Goal: Task Accomplishment & Management: Use online tool/utility

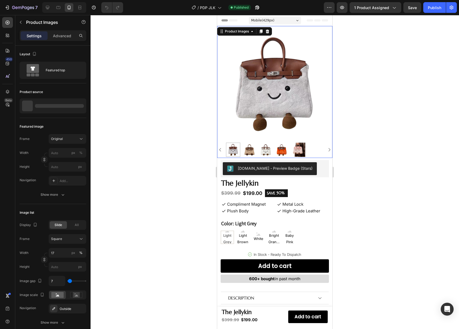
click at [289, 105] on img at bounding box center [274, 83] width 115 height 115
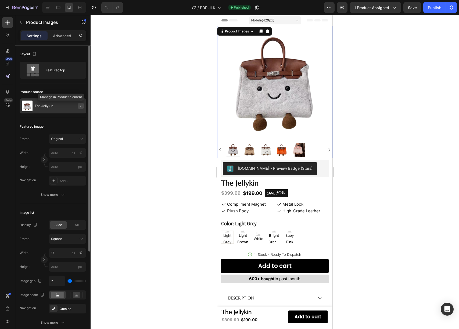
click at [79, 107] on icon "button" at bounding box center [81, 106] width 4 height 4
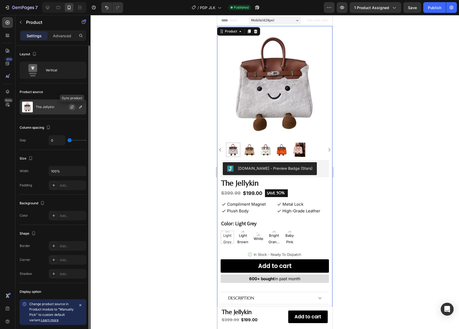
click at [74, 108] on button "button" at bounding box center [72, 107] width 6 height 6
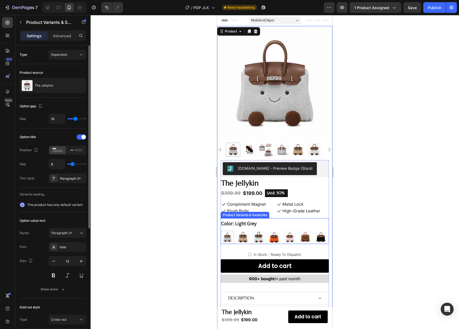
click at [286, 223] on div "Color: Light Grey Light Grey Light Grey Light Brown Light Brown White White Bri…" at bounding box center [274, 232] width 108 height 26
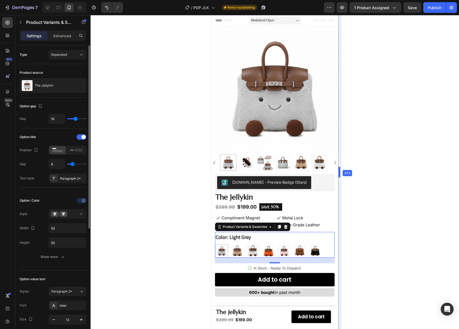
drag, startPoint x: 333, startPoint y: 173, endPoint x: 346, endPoint y: 175, distance: 13.2
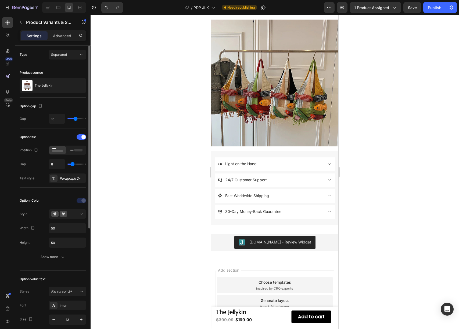
scroll to position [409, 0]
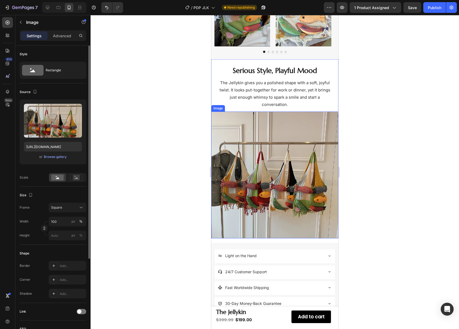
click at [266, 171] on img at bounding box center [274, 175] width 127 height 127
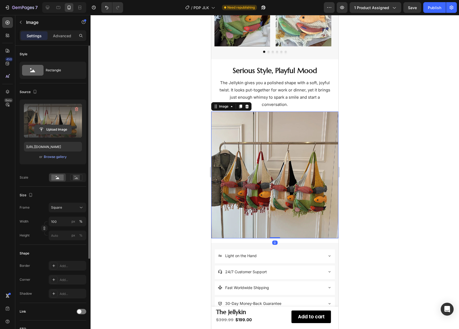
click at [63, 130] on input "file" at bounding box center [52, 129] width 37 height 9
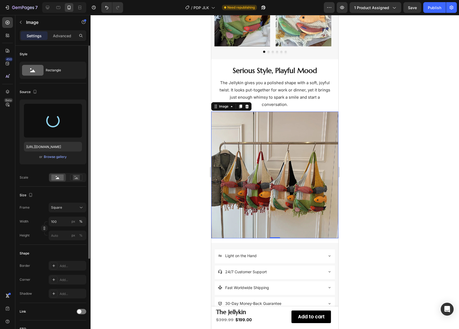
type input "[URL][DOMAIN_NAME]"
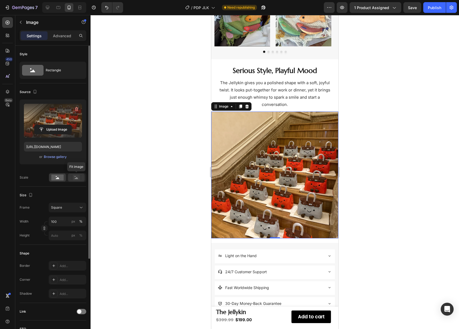
click at [75, 178] on rect at bounding box center [76, 177] width 7 height 5
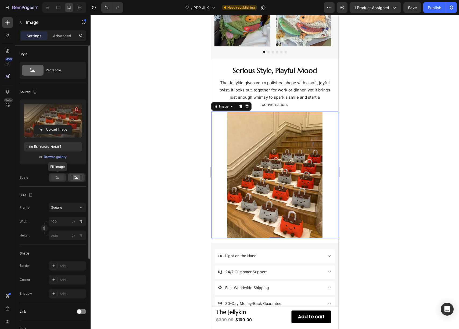
click at [62, 177] on rect at bounding box center [57, 178] width 12 height 6
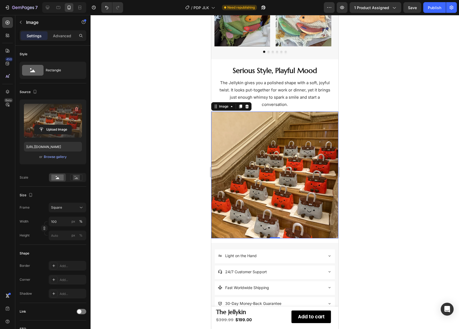
click at [119, 142] on div at bounding box center [274, 172] width 368 height 314
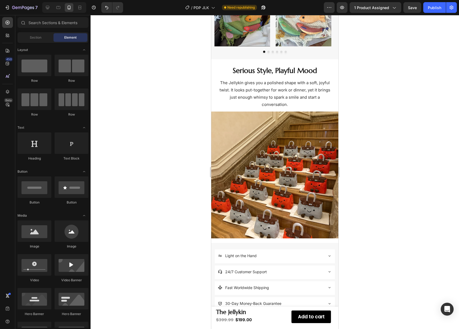
click at [178, 132] on div at bounding box center [274, 172] width 368 height 314
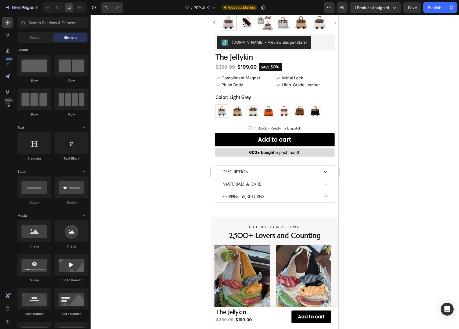
scroll to position [103, 0]
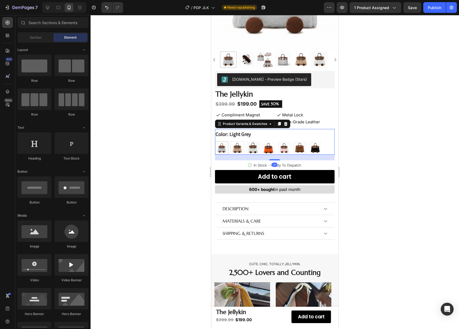
click at [235, 147] on img at bounding box center [237, 148] width 13 height 13
click at [230, 141] on input "Light Brown Light Brown" at bounding box center [230, 141] width 0 height 0
radio input "true"
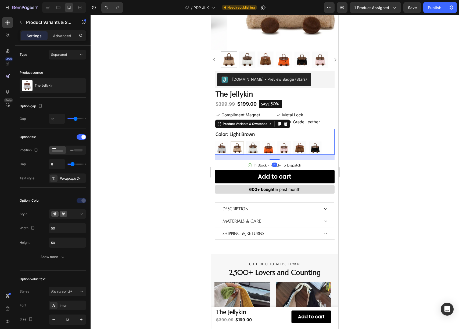
scroll to position [27, 0]
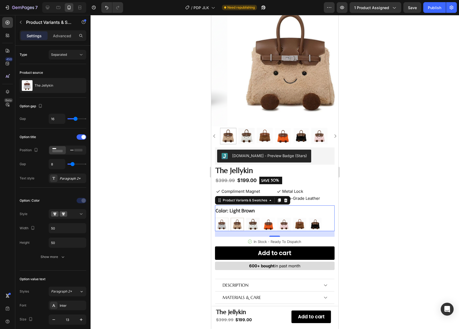
click at [222, 218] on img at bounding box center [221, 224] width 13 height 13
click at [215, 218] on input "Light Grey Light Grey" at bounding box center [215, 218] width 0 height 0
radio input "true"
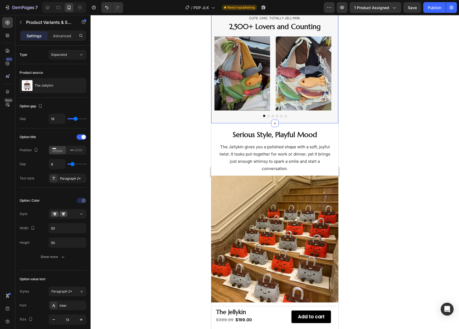
scroll to position [252, 0]
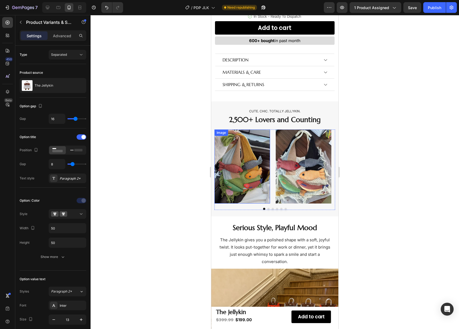
click at [254, 158] on img at bounding box center [242, 167] width 56 height 74
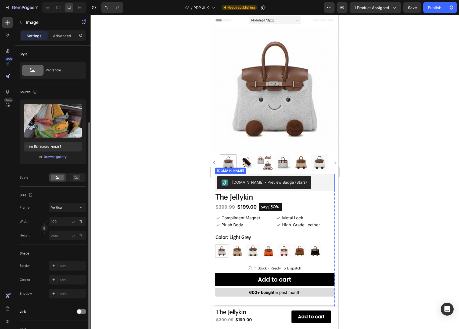
scroll to position [45, 0]
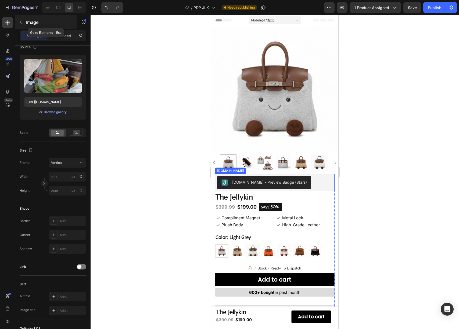
click at [21, 21] on icon "button" at bounding box center [21, 22] width 2 height 3
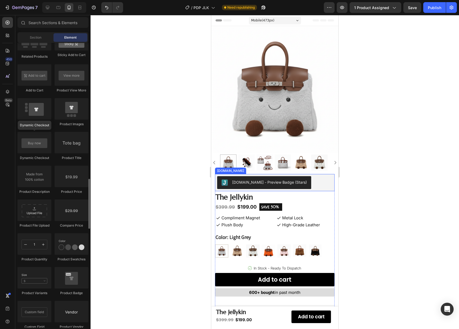
scroll to position [816, 0]
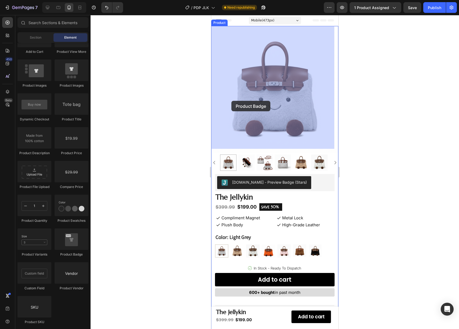
drag, startPoint x: 284, startPoint y: 251, endPoint x: 233, endPoint y: 127, distance: 134.2
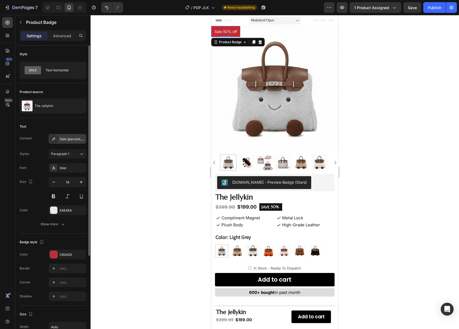
click at [72, 140] on div "Sale {percent_discount} off" at bounding box center [72, 139] width 25 height 5
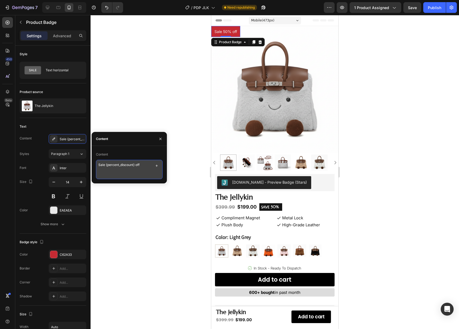
click at [129, 164] on textarea "Sale {percent_discount} off" at bounding box center [129, 169] width 67 height 19
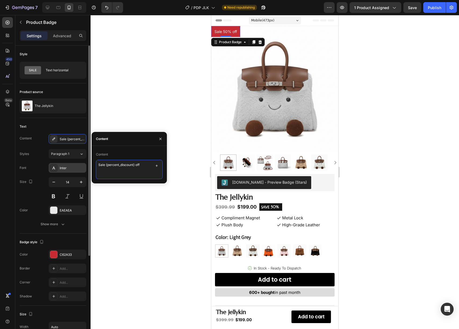
drag, startPoint x: 143, startPoint y: 165, endPoint x: 82, endPoint y: 165, distance: 60.7
click at [82, 165] on div "450 Beta Sections(18) Elements(84) Section Element Hero Section Product Detail …" at bounding box center [45, 172] width 90 height 314
type textarea "BACK IN STOCK!"
click at [53, 255] on div at bounding box center [53, 254] width 7 height 7
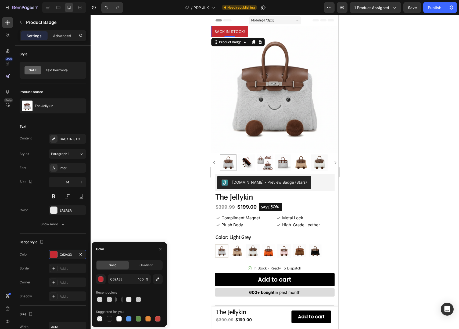
click at [120, 299] on div at bounding box center [118, 299] width 5 height 5
type input "121212"
click at [53, 196] on button at bounding box center [54, 197] width 10 height 10
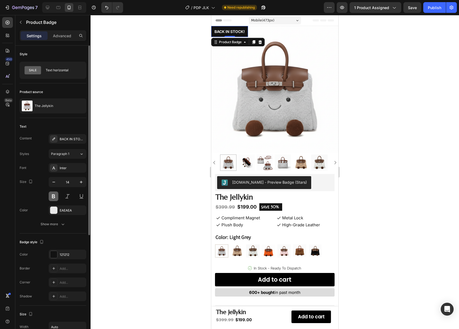
click at [53, 196] on button at bounding box center [54, 197] width 10 height 10
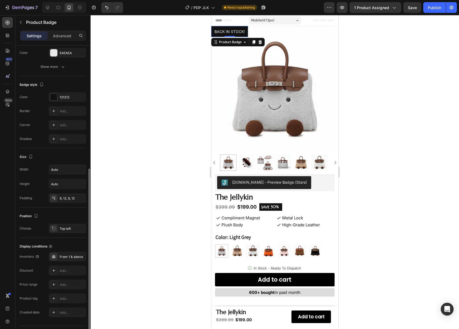
scroll to position [172, 0]
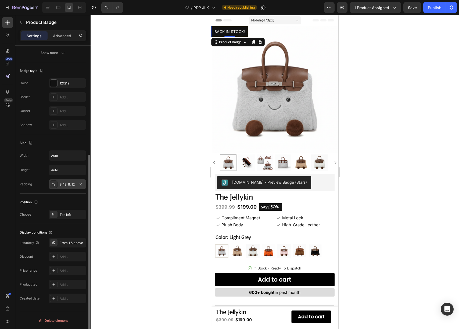
click at [64, 187] on div "8, 12, 8, 12" at bounding box center [68, 185] width 38 height 10
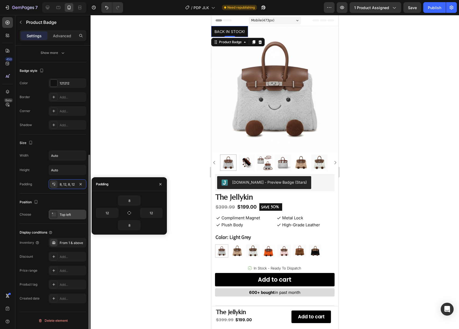
click at [67, 216] on div "Top left" at bounding box center [72, 215] width 25 height 5
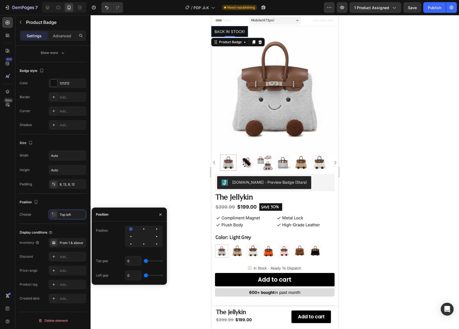
type input "3"
type input "325"
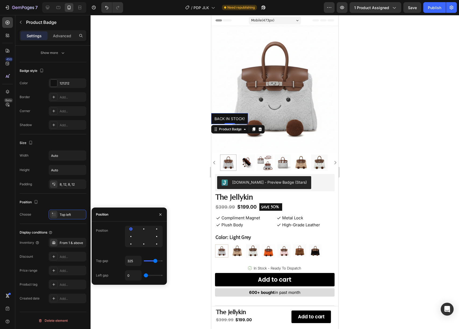
type input "328"
type input "337"
type input "316"
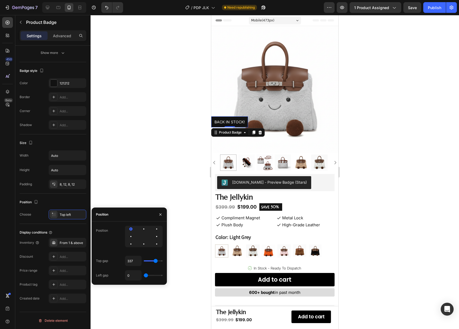
type input "316"
type input "267"
type input "256"
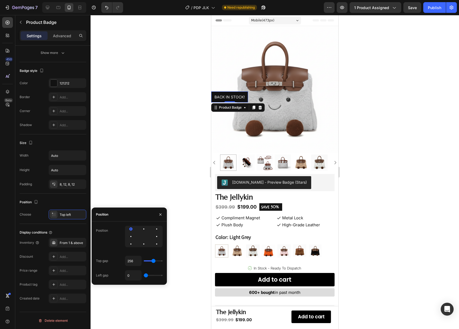
type input "244"
type input "236"
type input "227"
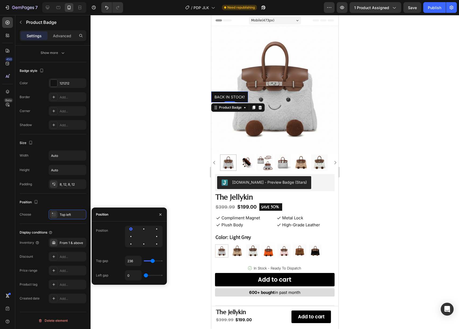
type input "227"
type input "224"
type input "216"
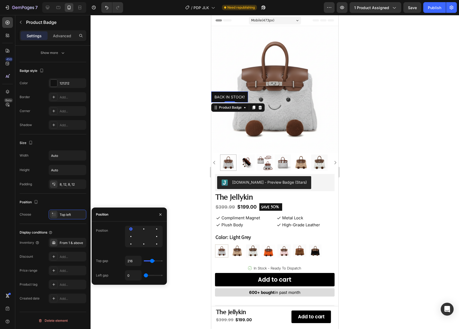
type input "213"
type input "210"
type input "207"
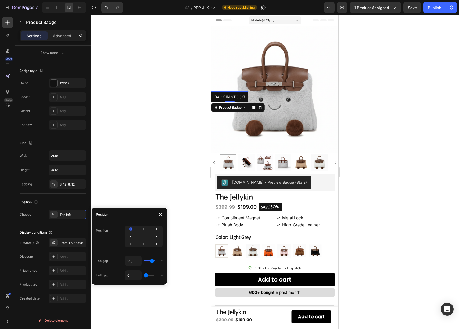
type input "207"
type input "201"
type input "198"
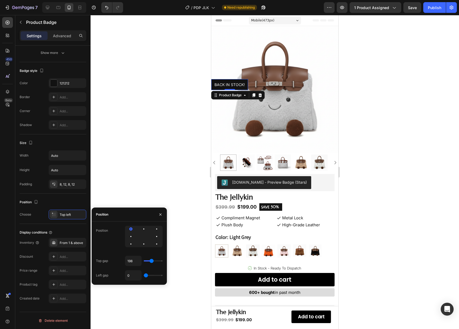
type input "196"
type input "190"
type input "187"
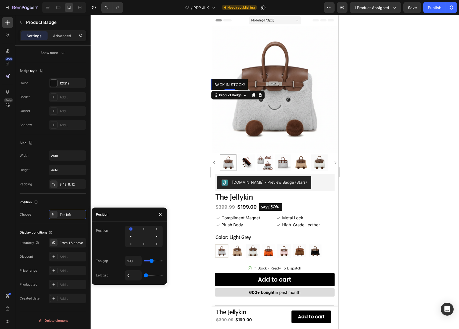
type input "187"
type input "184"
type input "179"
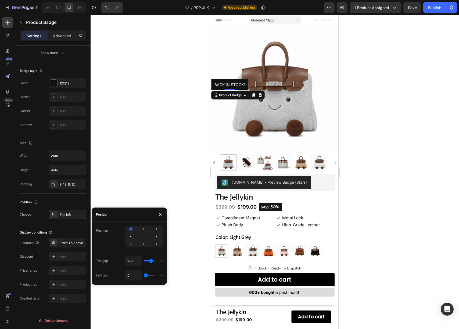
type input "176"
type input "170"
type input "161"
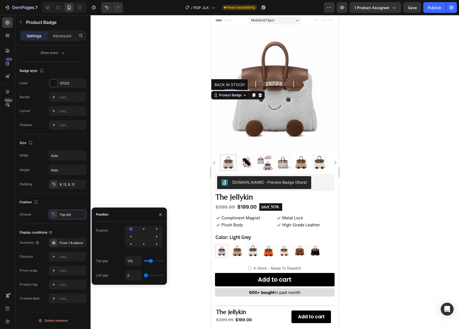
type input "161"
type input "150"
type input "139"
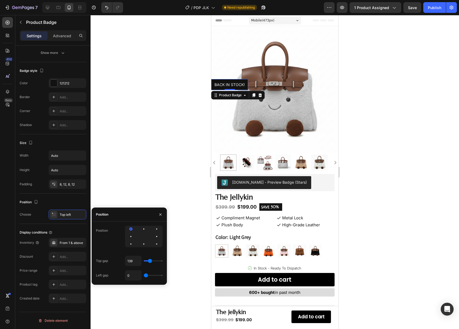
type input "121"
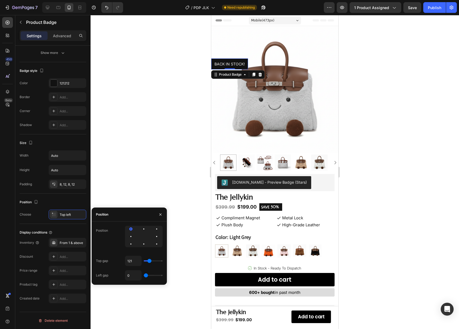
type input "82"
type input "0"
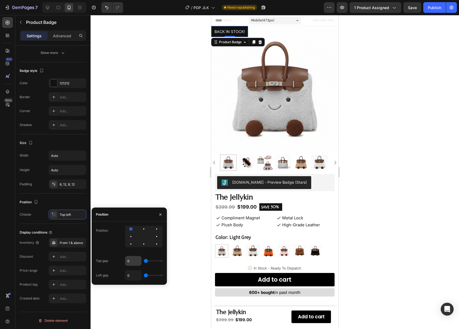
drag, startPoint x: 146, startPoint y: 263, endPoint x: 136, endPoint y: 264, distance: 9.2
click at [144, 262] on input "range" at bounding box center [153, 261] width 19 height 1
drag, startPoint x: 130, startPoint y: 262, endPoint x: 125, endPoint y: 262, distance: 5.1
click at [125, 262] on div "0" at bounding box center [133, 261] width 17 height 10
type input "50"
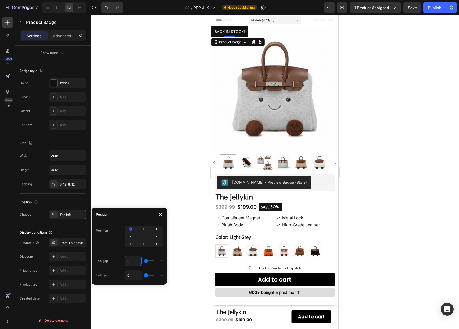
type input "50"
type input "0"
type input "50"
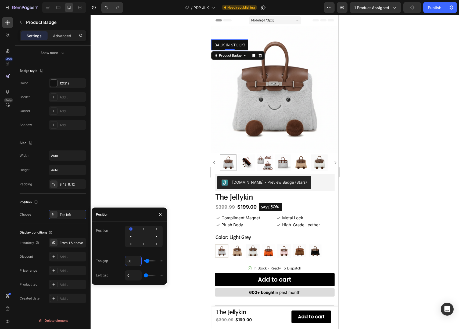
type input "5"
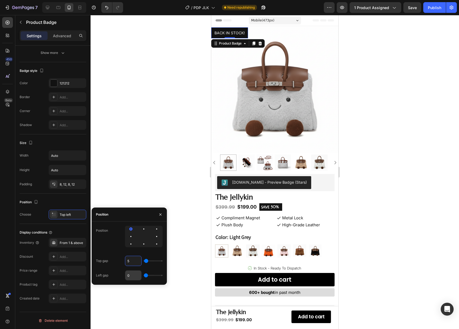
type input "5"
click at [132, 277] on input "0" at bounding box center [133, 276] width 16 height 10
type input "5"
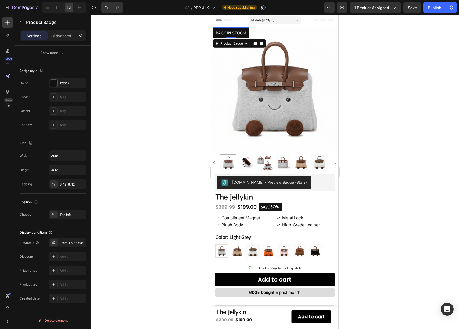
click at [156, 163] on div at bounding box center [274, 172] width 368 height 314
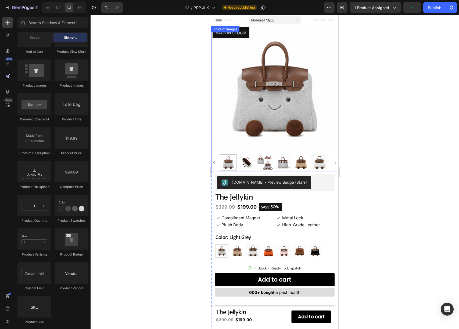
click at [256, 40] on img at bounding box center [274, 89] width 127 height 127
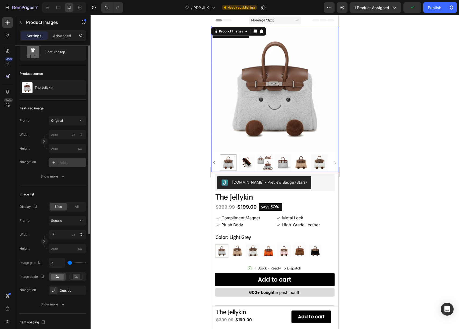
scroll to position [39, 0]
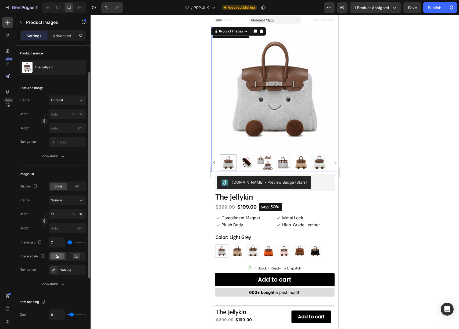
type input "132"
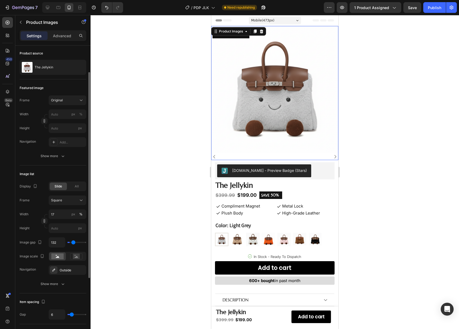
type input "141"
type input "144"
type input "149"
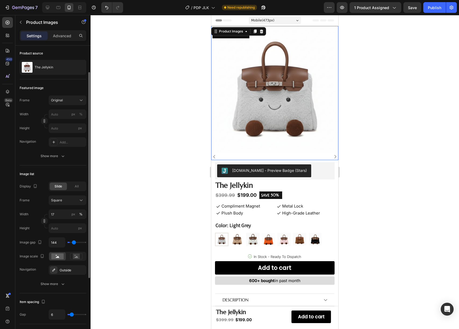
type input "149"
type input "152"
type input "155"
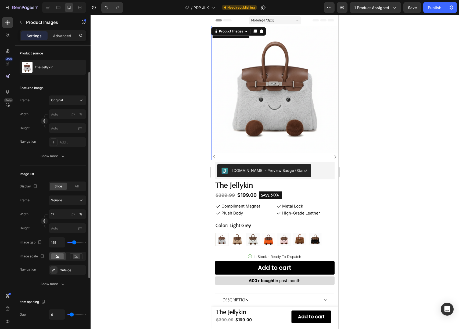
type input "158"
type input "45"
type input "0"
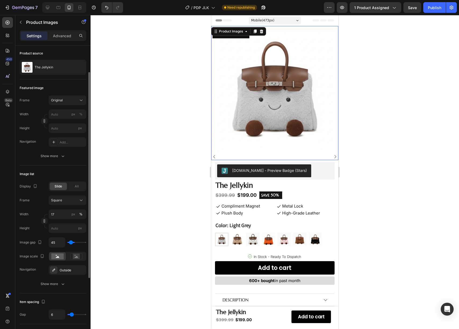
type input "0"
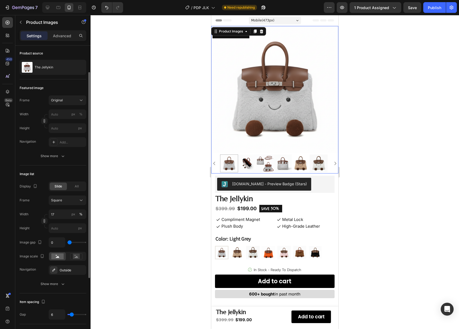
type input "86"
type input "109"
type input "111"
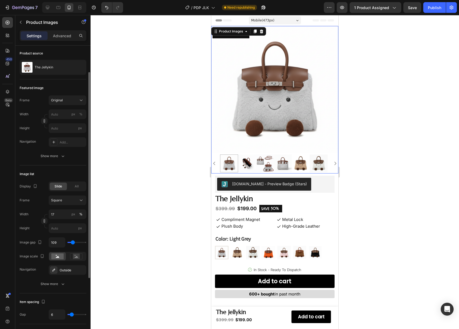
type input "111"
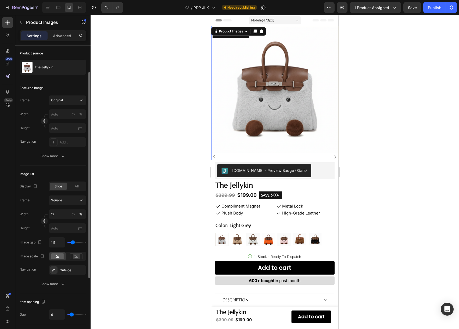
type input "114"
type input "0"
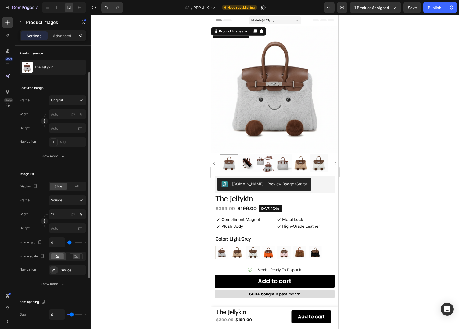
drag, startPoint x: 69, startPoint y: 242, endPoint x: 62, endPoint y: 242, distance: 6.4
type input "0"
click at [67, 242] on input "range" at bounding box center [76, 242] width 19 height 1
click at [243, 50] on img at bounding box center [274, 89] width 127 height 127
click at [234, 38] on div "BACK IN STOCK! Product Badge" at bounding box center [230, 32] width 37 height 11
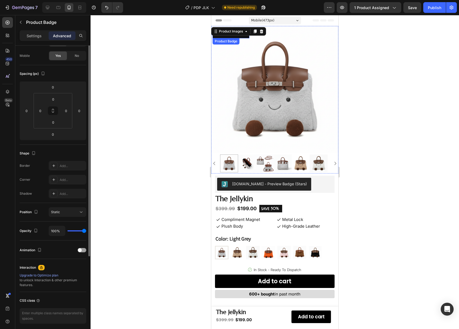
scroll to position [0, 0]
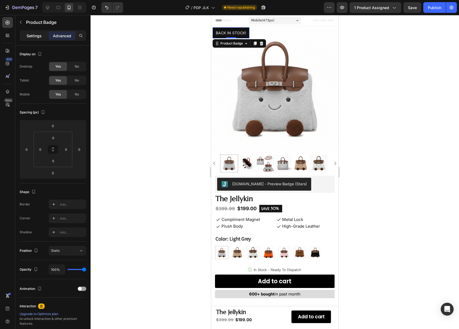
click at [37, 34] on p "Settings" at bounding box center [34, 36] width 15 height 6
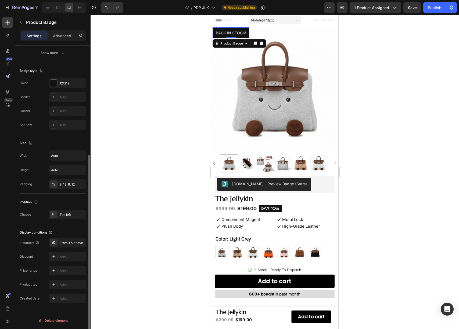
scroll to position [166, 0]
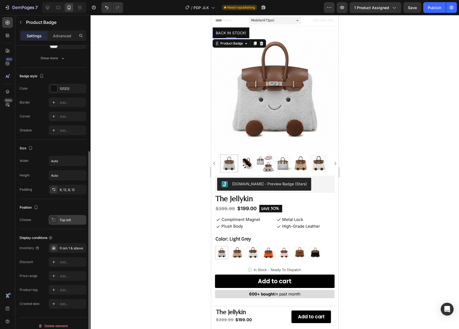
click at [67, 220] on div "Top left" at bounding box center [72, 220] width 25 height 5
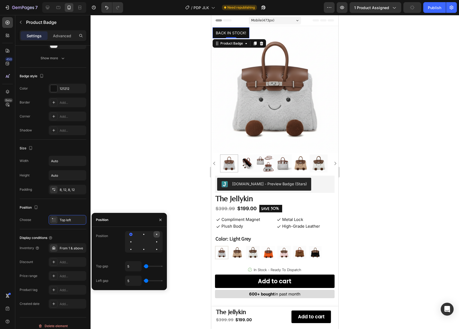
click at [157, 235] on div at bounding box center [156, 234] width 6 height 6
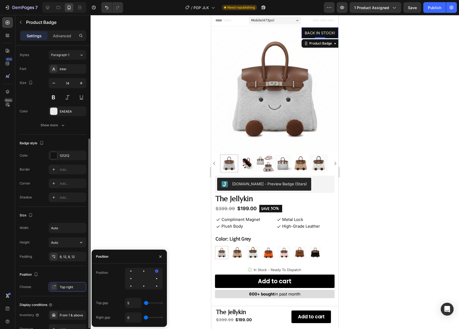
scroll to position [98, 0]
click at [65, 256] on div "8, 12, 8, 12" at bounding box center [68, 258] width 16 height 5
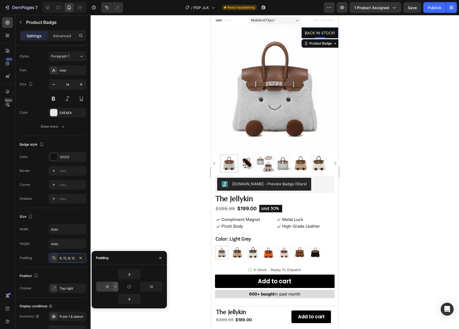
click at [115, 288] on icon "button" at bounding box center [115, 287] width 4 height 4
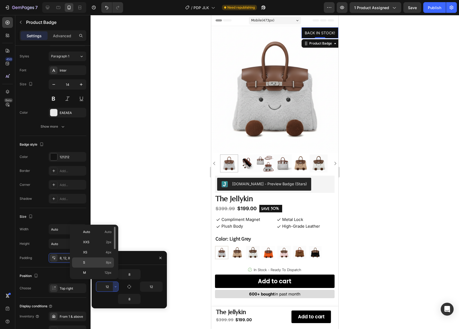
click at [107, 265] on span "8px" at bounding box center [109, 262] width 6 height 5
type input "8"
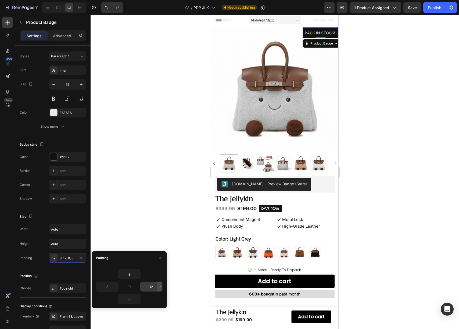
click at [158, 288] on icon "button" at bounding box center [159, 287] width 4 height 4
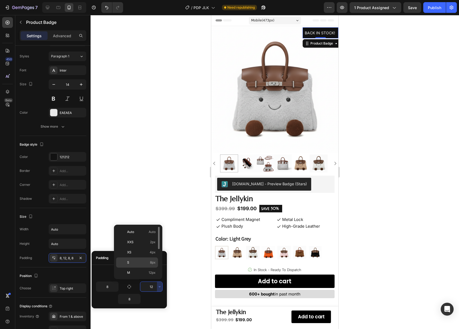
click at [138, 265] on p "S 8px" at bounding box center [141, 262] width 28 height 5
type input "8"
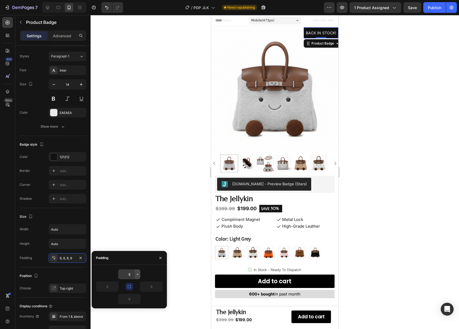
click at [138, 275] on icon "button" at bounding box center [137, 275] width 4 height 4
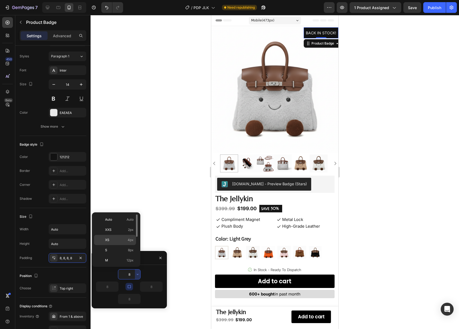
click at [122, 243] on div "XS 4px" at bounding box center [115, 240] width 42 height 10
type input "4"
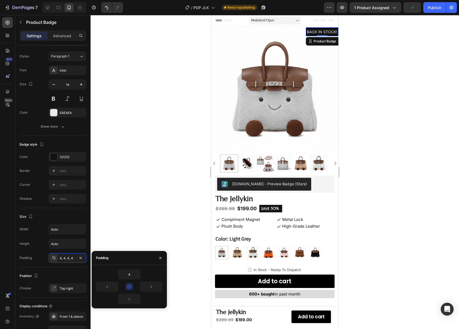
click at [126, 288] on button "button" at bounding box center [129, 287] width 8 height 8
click at [110, 288] on input "4" at bounding box center [107, 287] width 22 height 10
type input "8"
click at [132, 275] on input "4" at bounding box center [129, 275] width 22 height 10
type input "6"
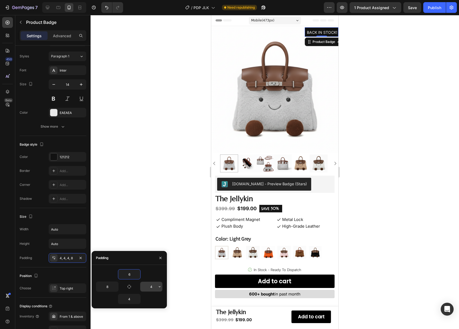
click at [145, 288] on input "4" at bounding box center [151, 287] width 22 height 10
type input "8"
click at [133, 300] on input "4" at bounding box center [129, 300] width 22 height 10
type input "6"
click at [151, 205] on div at bounding box center [274, 172] width 368 height 314
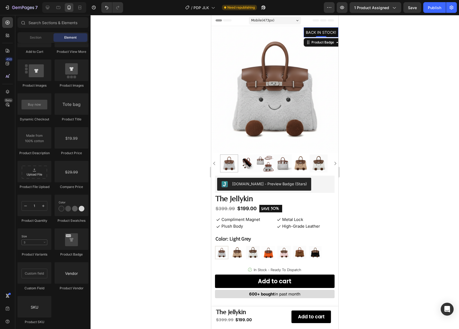
click at [310, 35] on pre "BACK IN STOCK!" at bounding box center [320, 32] width 35 height 10
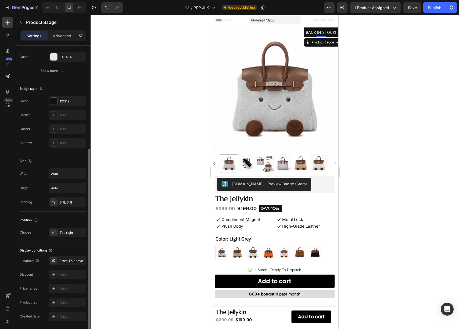
scroll to position [150, 0]
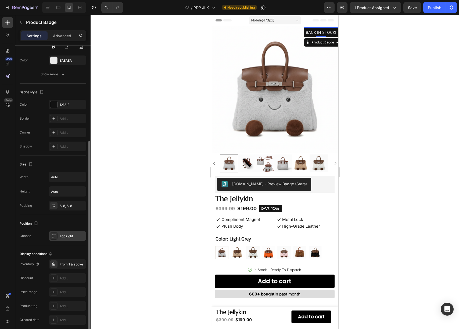
click at [60, 239] on div "Top right" at bounding box center [72, 236] width 25 height 5
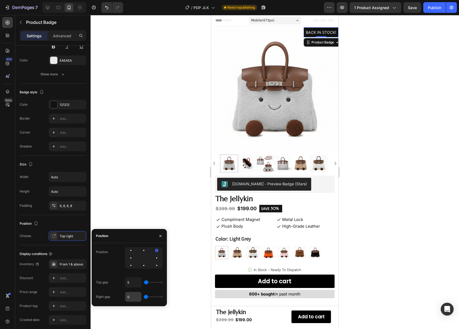
click at [132, 297] on input "0" at bounding box center [133, 297] width 16 height 10
type input "5"
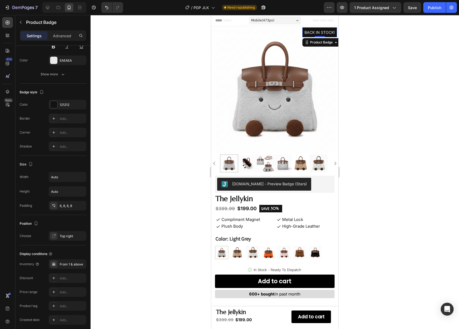
click at [131, 149] on div at bounding box center [274, 172] width 368 height 314
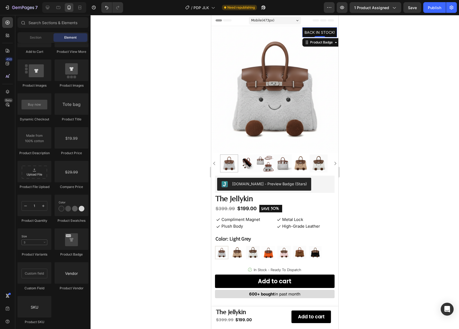
click at [307, 37] on pre "BACK IN STOCK!" at bounding box center [319, 32] width 35 height 10
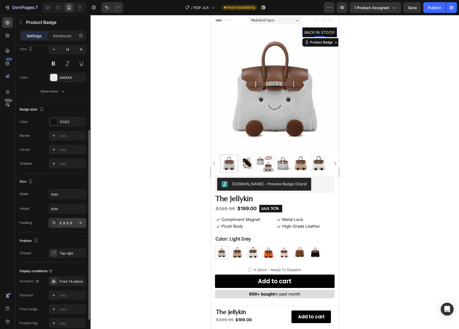
scroll to position [131, 0]
click at [60, 256] on div "Top right" at bounding box center [72, 255] width 25 height 5
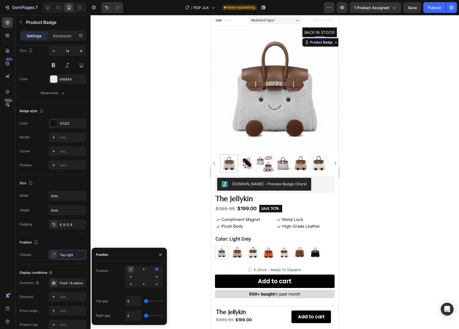
click at [132, 271] on div at bounding box center [131, 269] width 6 height 6
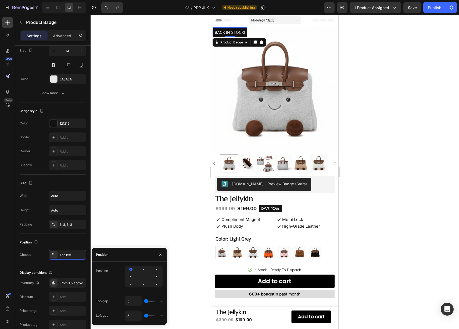
click at [133, 197] on div at bounding box center [274, 172] width 368 height 314
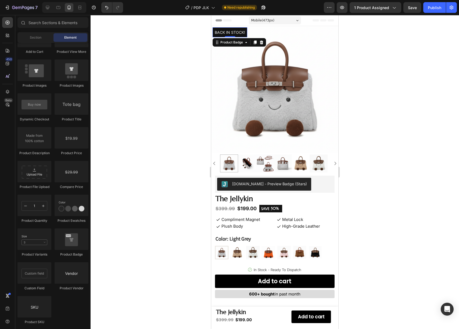
click at [232, 31] on pre "BACK IN STOCK!" at bounding box center [229, 32] width 35 height 10
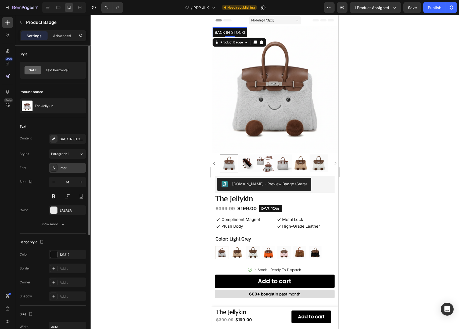
click at [61, 165] on div "Inter" at bounding box center [68, 168] width 38 height 10
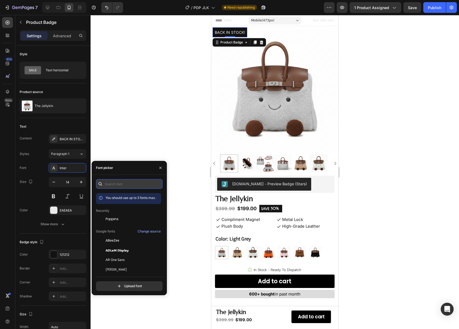
click at [114, 185] on input "text" at bounding box center [129, 184] width 67 height 10
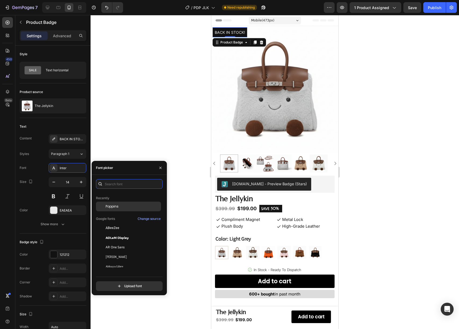
scroll to position [0, 0]
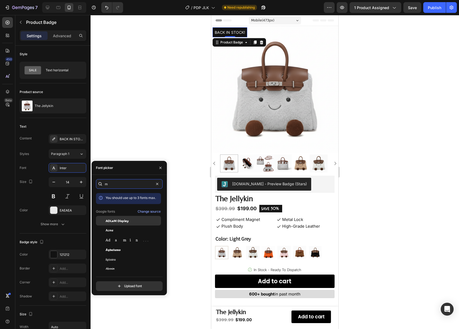
type input "mo"
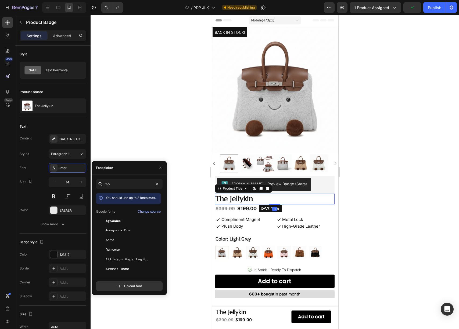
click at [247, 194] on h2 "The Jellykin" at bounding box center [274, 199] width 119 height 10
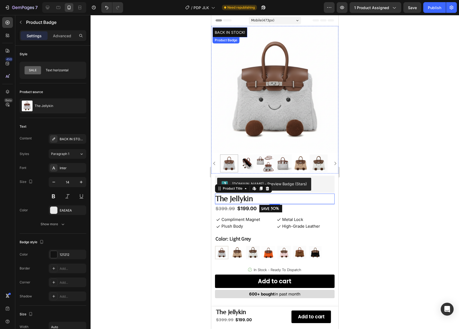
click at [224, 34] on pre "BACK IN STOCK!" at bounding box center [229, 32] width 35 height 10
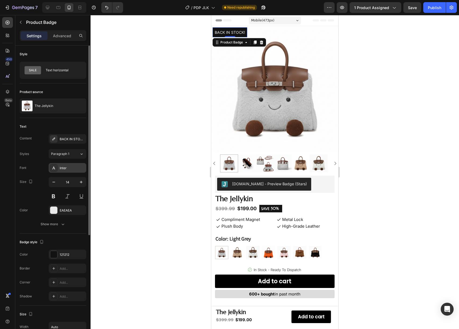
click at [63, 168] on div "Inter" at bounding box center [72, 168] width 25 height 5
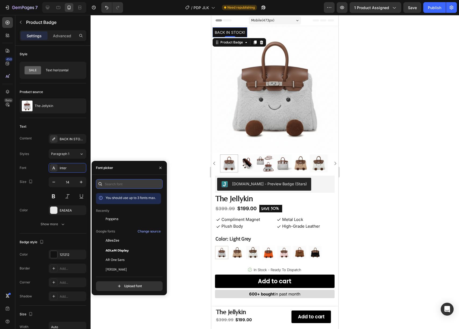
click at [125, 181] on input "text" at bounding box center [129, 184] width 67 height 10
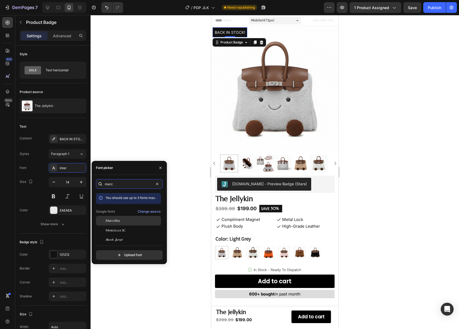
type input "marc"
click at [122, 220] on div "Marcellus" at bounding box center [133, 221] width 54 height 5
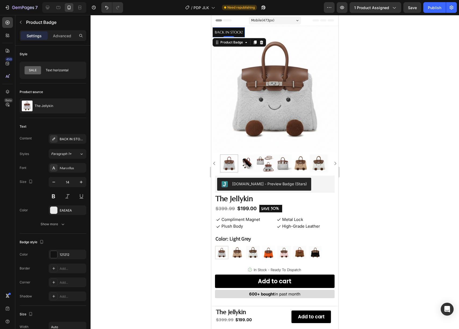
click at [161, 121] on div at bounding box center [274, 172] width 368 height 314
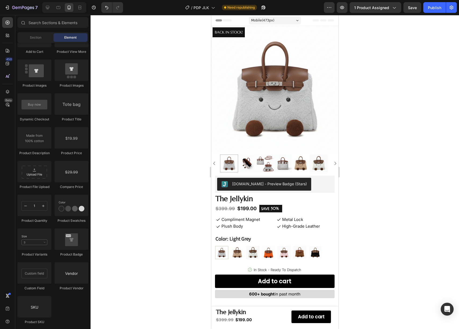
click at [161, 121] on div at bounding box center [274, 172] width 368 height 314
click at [251, 157] on img at bounding box center [247, 164] width 18 height 18
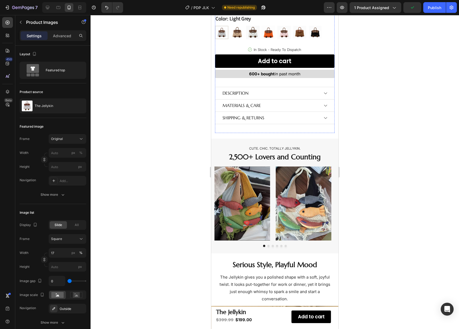
scroll to position [221, 0]
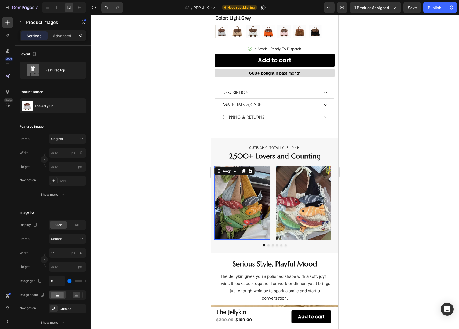
click at [257, 196] on img at bounding box center [242, 203] width 56 height 74
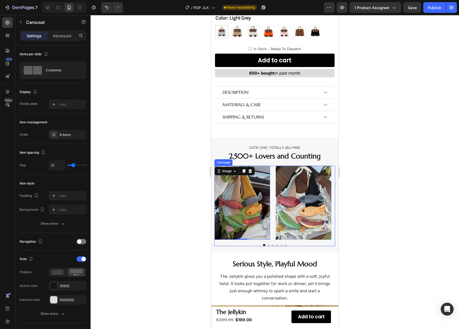
click at [267, 244] on button "Dot" at bounding box center [268, 245] width 2 height 2
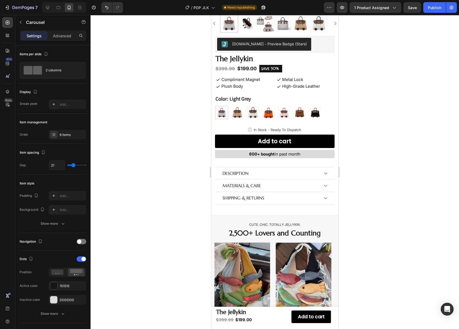
scroll to position [96, 0]
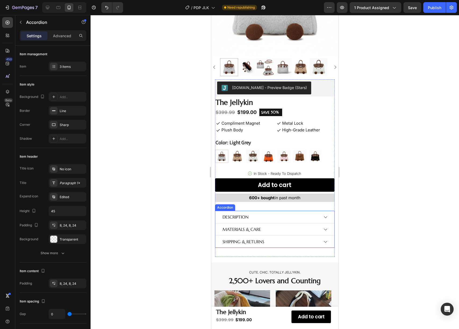
click at [323, 227] on icon at bounding box center [325, 229] width 5 height 5
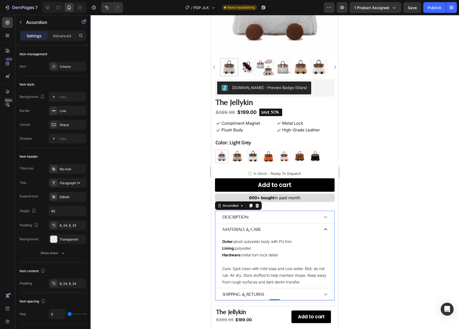
click at [323, 227] on icon at bounding box center [325, 229] width 5 height 5
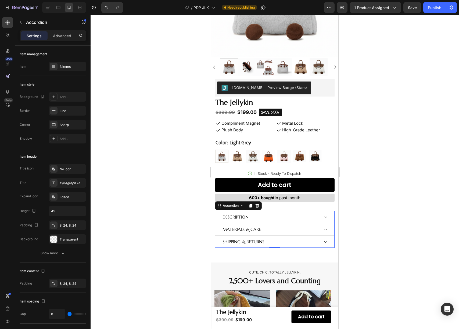
click at [323, 227] on icon at bounding box center [325, 229] width 5 height 5
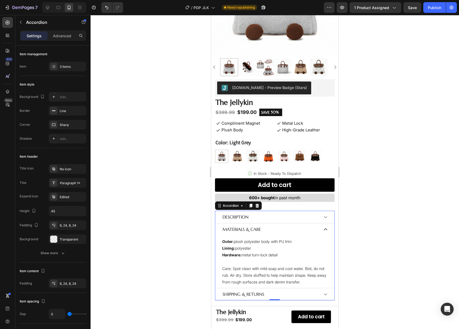
click at [323, 227] on icon at bounding box center [325, 229] width 5 height 5
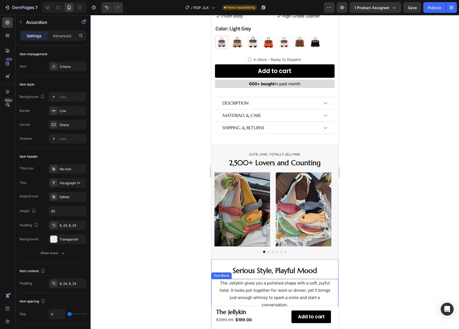
scroll to position [214, 0]
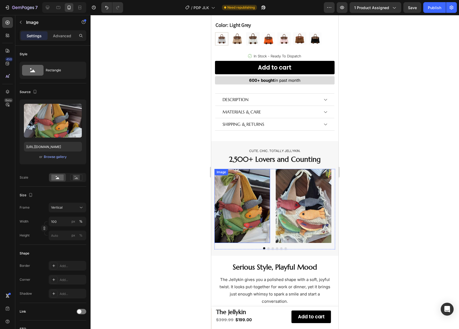
click at [251, 202] on img at bounding box center [242, 206] width 56 height 74
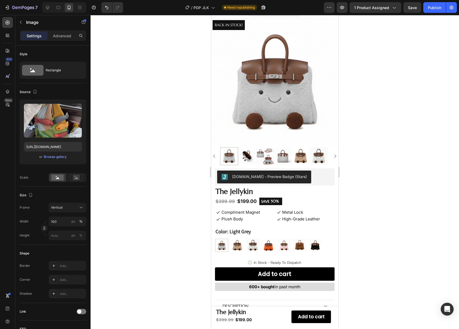
scroll to position [0, 0]
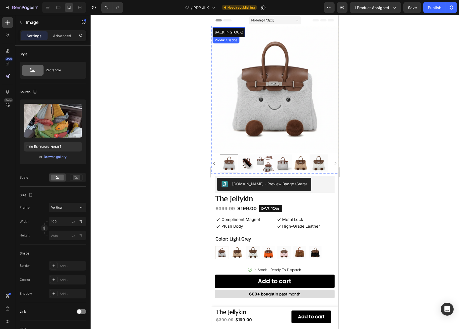
click at [238, 34] on pre "BACK IN STOCK!" at bounding box center [228, 32] width 32 height 10
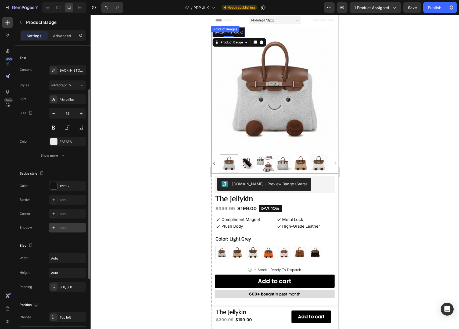
scroll to position [139, 0]
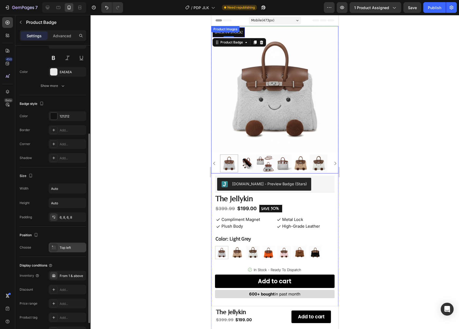
click at [65, 246] on div "Top left" at bounding box center [72, 248] width 25 height 5
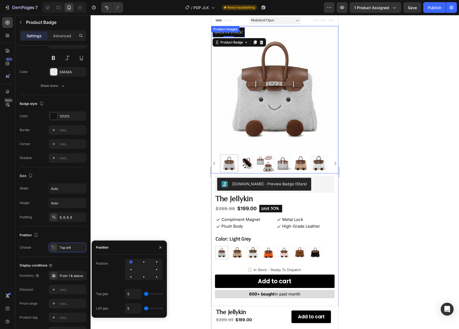
type input "47"
type input "44"
type input "41"
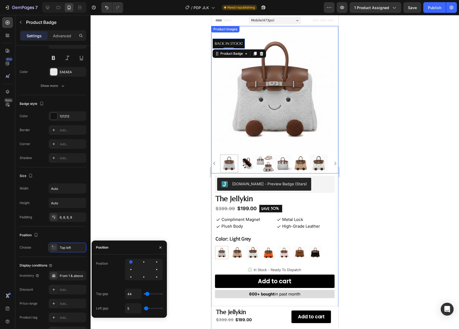
type input "41"
type input "35"
type input "33"
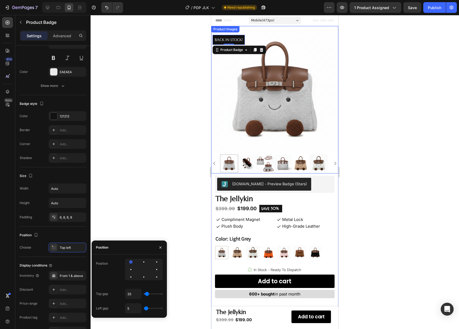
type input "30"
type input "27"
type input "24"
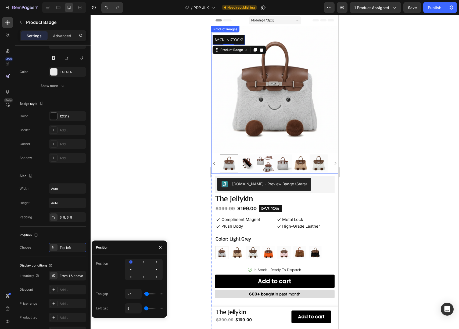
type input "24"
type input "21"
type input "18"
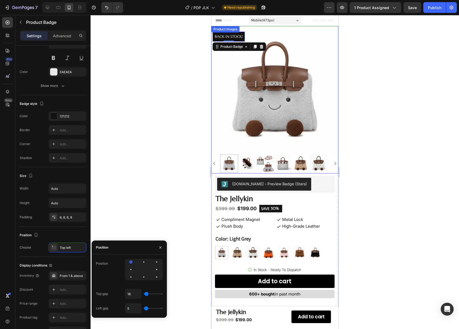
type input "15"
type input "13"
click at [146, 295] on input "range" at bounding box center [153, 294] width 19 height 1
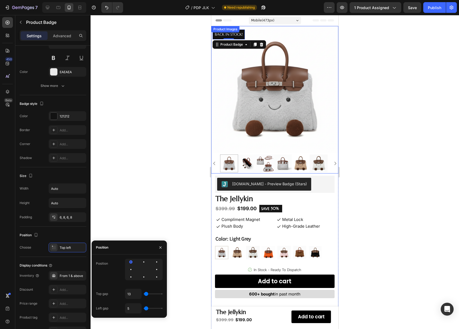
type input "0"
type input "9"
type input "12"
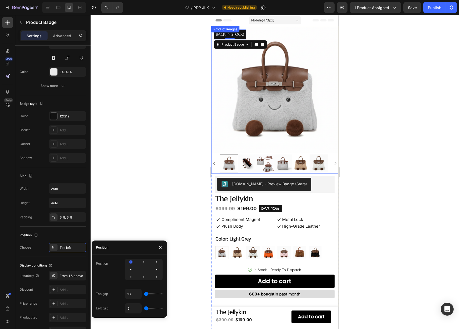
type input "12"
type input "14"
click at [146, 309] on input "range" at bounding box center [153, 308] width 19 height 1
click at [136, 296] on input "13" at bounding box center [133, 294] width 16 height 10
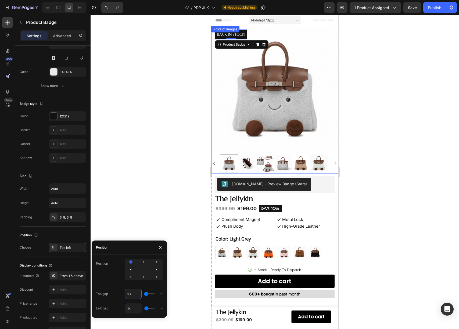
type input "1"
type input "14"
click at [170, 167] on div at bounding box center [274, 172] width 368 height 314
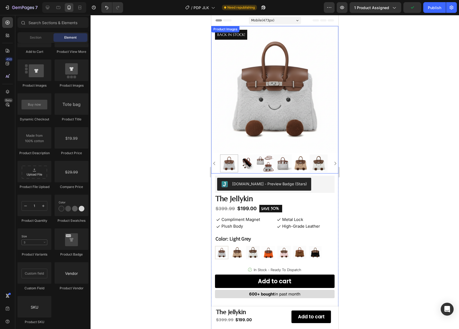
click at [170, 167] on div at bounding box center [274, 172] width 368 height 314
click at [373, 61] on div at bounding box center [274, 172] width 368 height 314
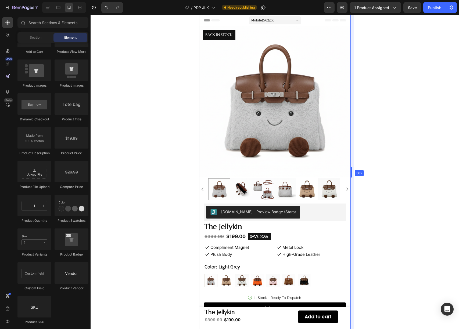
drag, startPoint x: 338, startPoint y: 164, endPoint x: 362, endPoint y: 171, distance: 24.8
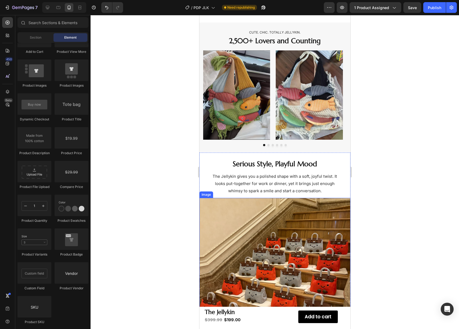
scroll to position [234, 0]
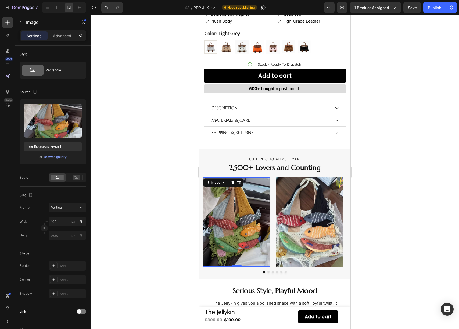
click at [244, 194] on img at bounding box center [236, 221] width 67 height 89
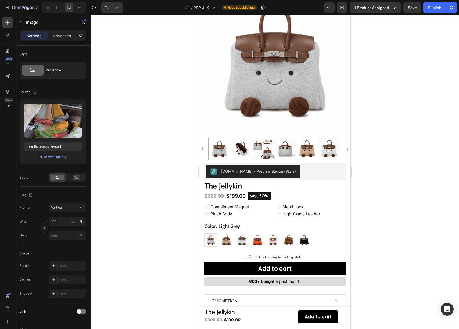
scroll to position [81, 0]
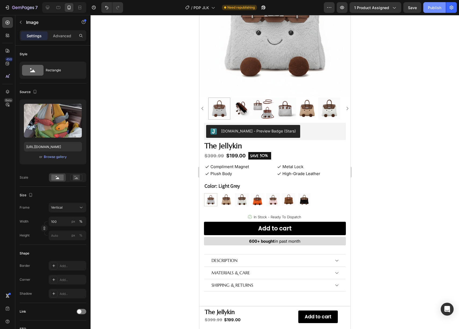
click at [434, 8] on div "Publish" at bounding box center [433, 8] width 13 height 6
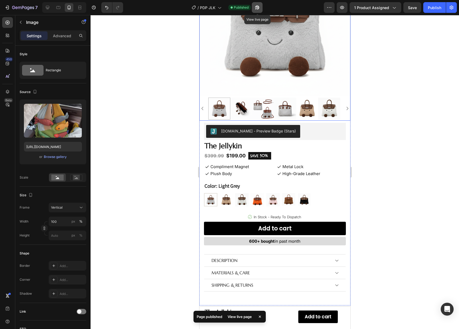
click at [257, 8] on icon "button" at bounding box center [256, 7] width 5 height 5
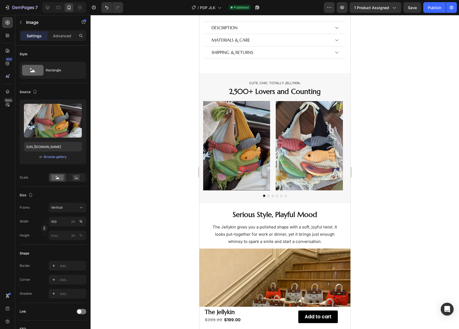
scroll to position [312, 0]
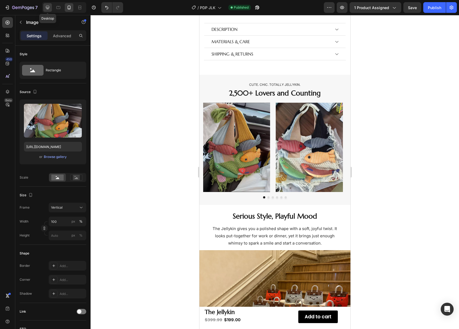
click at [50, 7] on div at bounding box center [47, 7] width 9 height 9
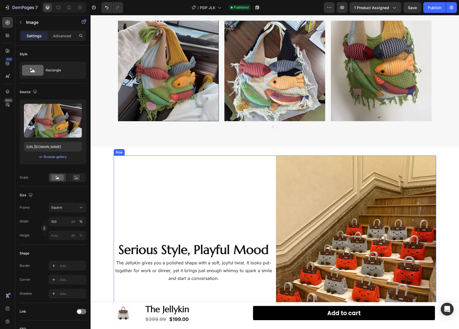
scroll to position [217, 0]
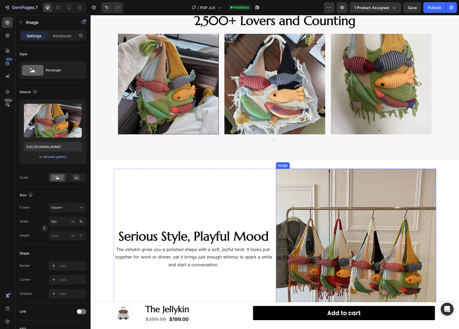
click at [326, 200] on img at bounding box center [356, 249] width 160 height 160
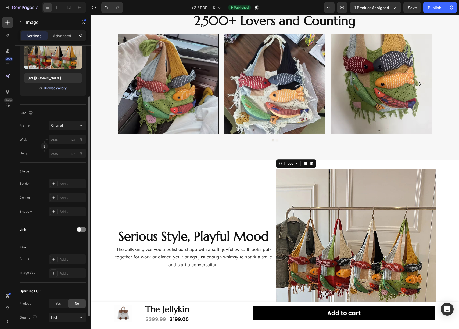
click at [64, 87] on div "Browse gallery" at bounding box center [55, 88] width 23 height 5
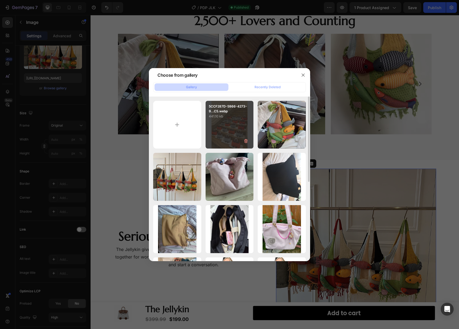
click at [241, 121] on div "5CCF287D-5966-4273-9...C5.webp 441.10 kb" at bounding box center [229, 125] width 48 height 48
type input "[URL][DOMAIN_NAME]"
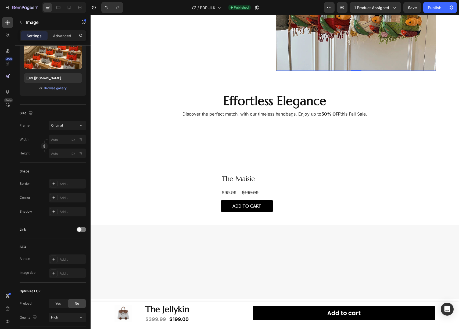
scroll to position [506, 0]
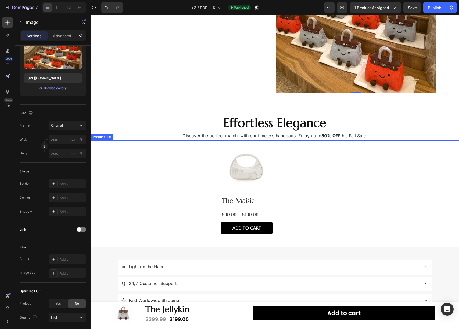
click at [300, 176] on div "Product Images The Maisie Product Title $99.99 Product Price Product Price $199…" at bounding box center [274, 189] width 107 height 98
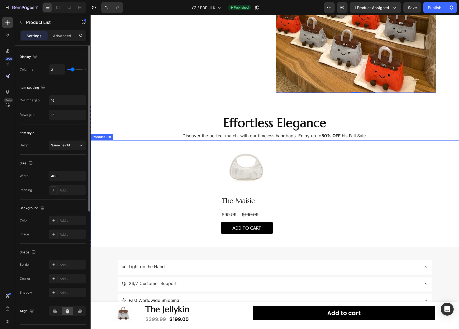
scroll to position [0, 0]
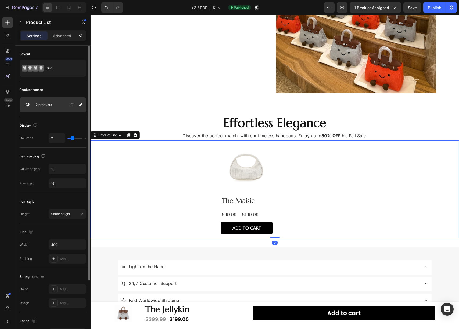
click at [68, 103] on div at bounding box center [74, 105] width 24 height 14
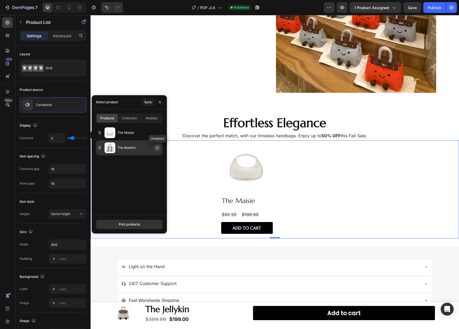
click at [155, 148] on icon "button" at bounding box center [157, 148] width 4 height 4
click at [140, 223] on button "Pick products" at bounding box center [129, 225] width 67 height 10
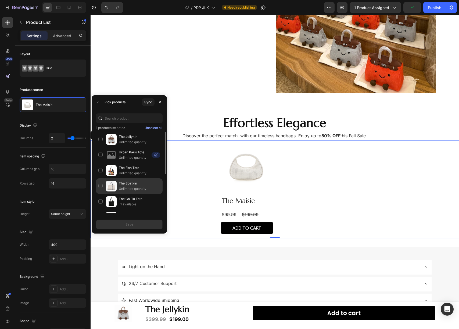
click at [130, 183] on p "The Boatkin" at bounding box center [139, 183] width 41 height 5
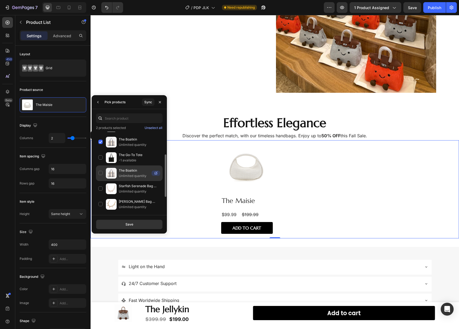
scroll to position [83, 0]
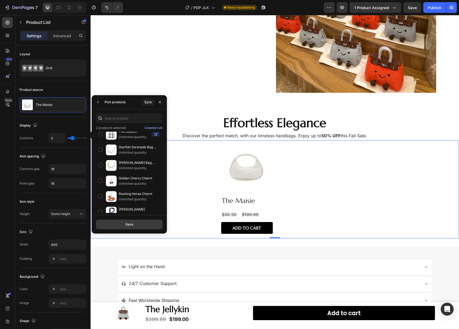
click at [132, 223] on div "Save" at bounding box center [129, 224] width 8 height 5
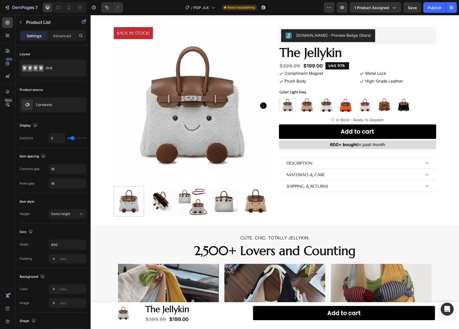
scroll to position [0, 0]
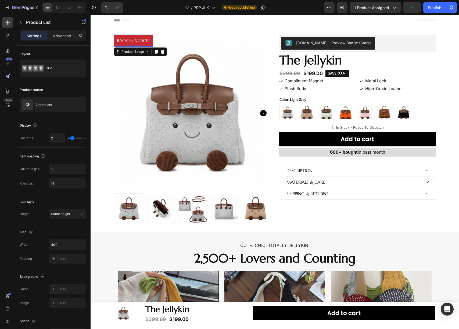
click at [146, 45] on pre "BACK IN STOCK!" at bounding box center [133, 41] width 39 height 12
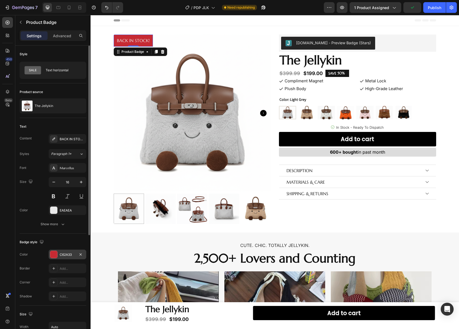
click at [54, 250] on div "C62A33" at bounding box center [68, 255] width 38 height 10
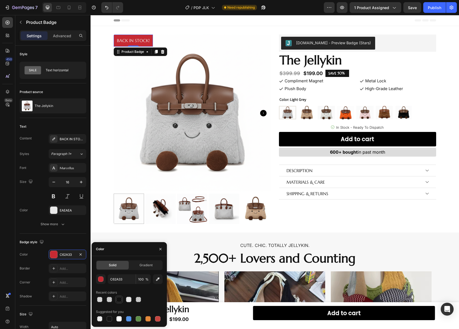
click at [121, 301] on div at bounding box center [118, 299] width 5 height 5
type input "121212"
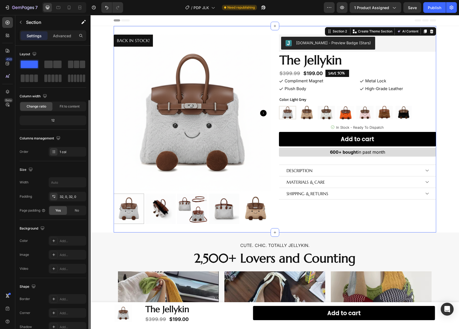
click at [256, 31] on div "BACK IN STOCK! Product Badge Product Images [DOMAIN_NAME] - Preview Badge (Star…" at bounding box center [275, 129] width 322 height 207
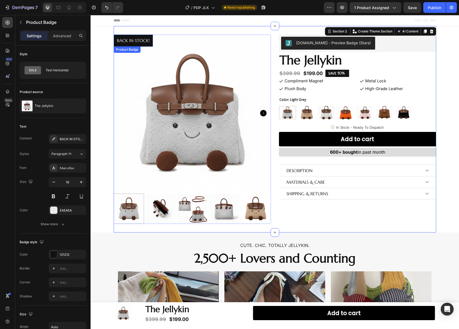
click at [130, 42] on pre "BACK IN STOCK!" at bounding box center [133, 41] width 39 height 12
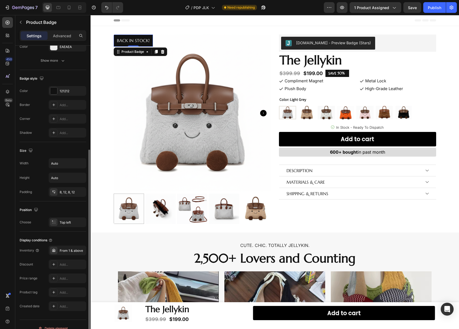
scroll to position [172, 0]
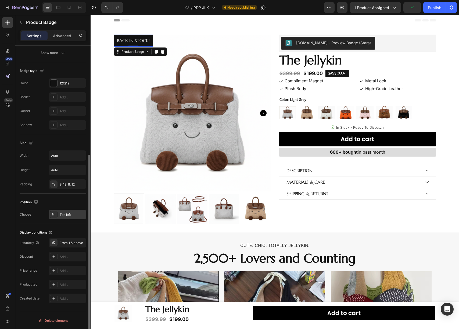
click at [63, 214] on div "Top left" at bounding box center [72, 215] width 25 height 5
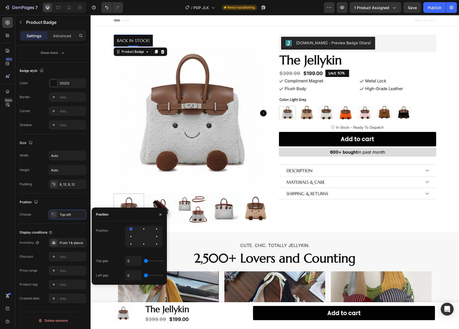
type input "39"
type input "54"
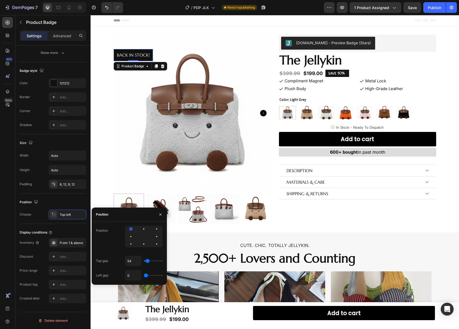
type input "56"
type input "59"
type input "65"
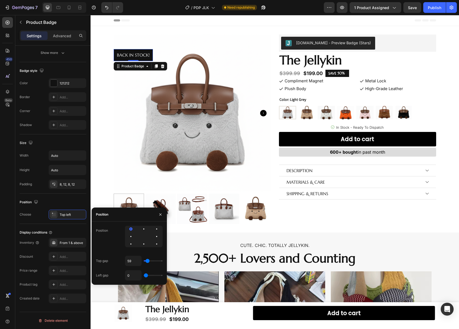
type input "65"
type input "68"
type input "70"
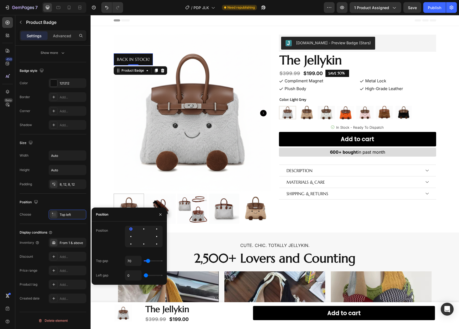
type input "62"
type input "48"
type input "45"
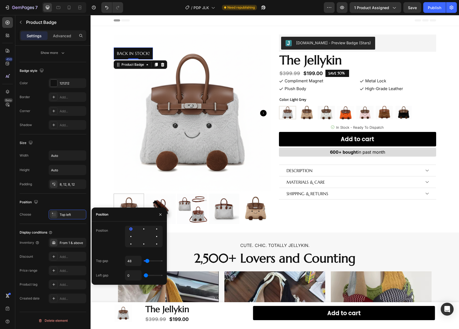
type input "45"
type input "42"
type input "39"
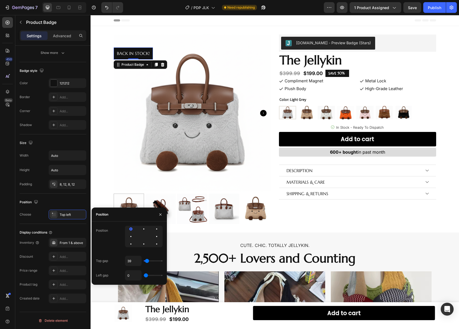
type input "36"
type input "33"
type input "30"
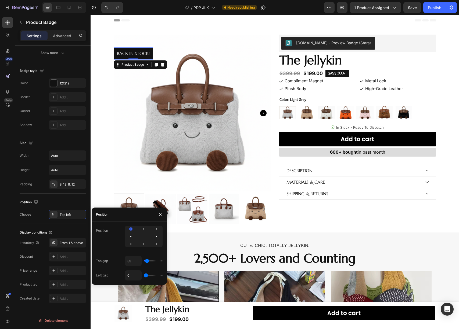
type input "30"
type input "27"
type input "22"
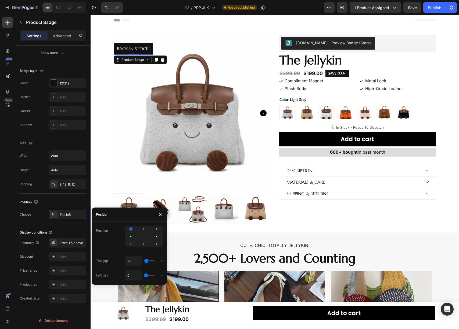
type input "19"
type input "16"
type input "13"
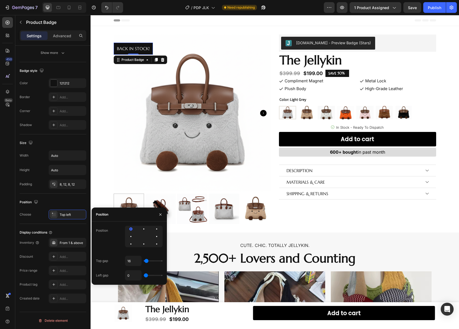
type input "13"
type input "10"
type input "5"
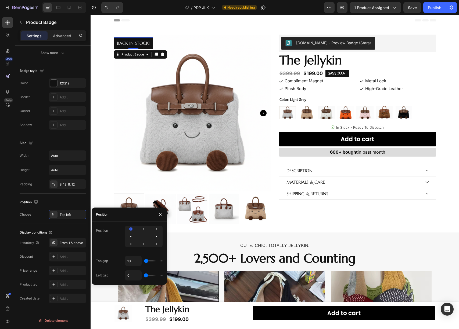
click at [146, 262] on input "range" at bounding box center [153, 261] width 19 height 1
click at [146, 276] on input "range" at bounding box center [153, 275] width 19 height 1
click at [146, 262] on input "range" at bounding box center [153, 261] width 19 height 1
click at [133, 277] on input "19" at bounding box center [133, 276] width 16 height 10
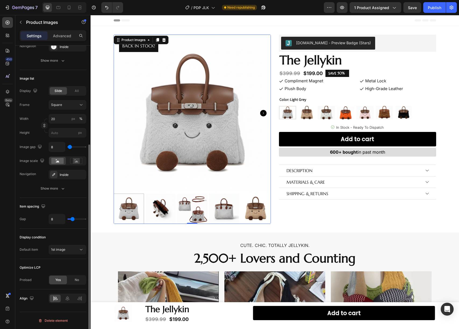
click at [124, 168] on img at bounding box center [192, 113] width 157 height 157
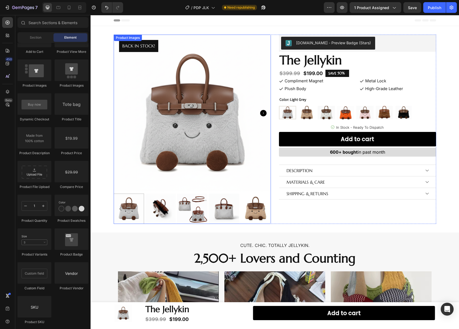
scroll to position [3, 0]
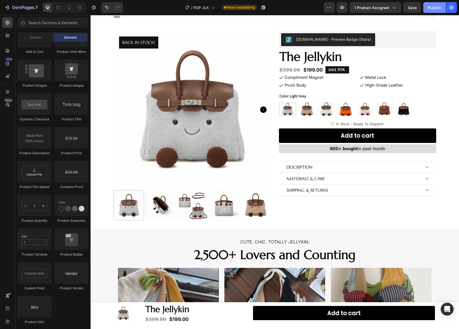
click at [436, 5] on div "Publish" at bounding box center [433, 8] width 13 height 6
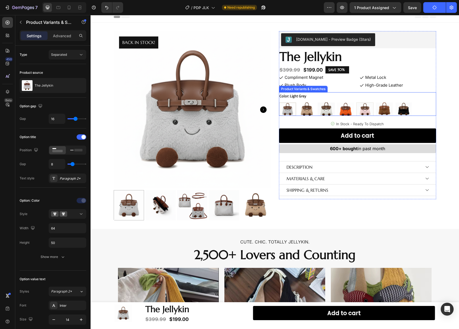
click at [360, 112] on img at bounding box center [364, 109] width 17 height 13
click at [356, 103] on input "Baby Pink Baby Pink" at bounding box center [356, 102] width 0 height 0
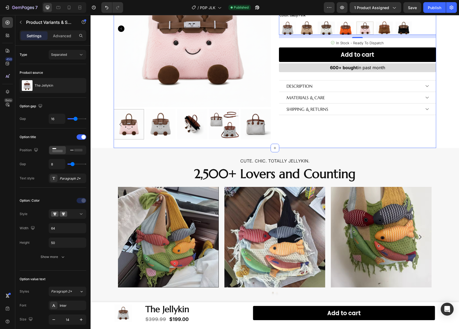
scroll to position [157, 0]
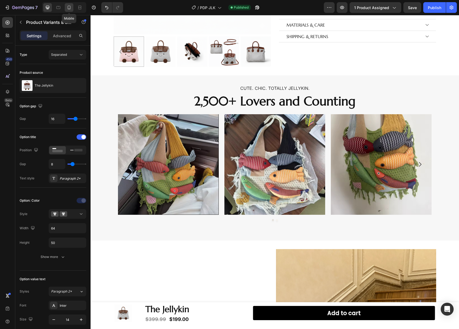
click at [72, 10] on div at bounding box center [69, 7] width 9 height 9
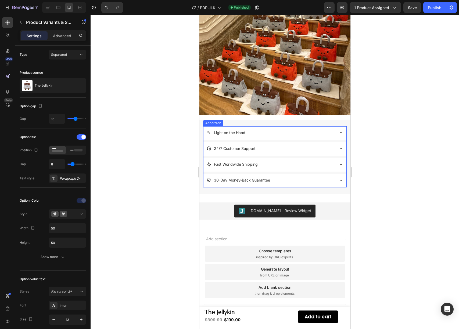
scroll to position [590, 0]
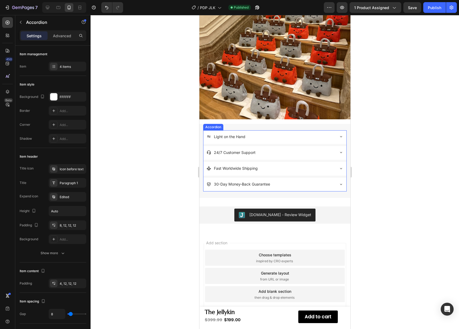
click at [338, 182] on icon at bounding box center [340, 184] width 4 height 4
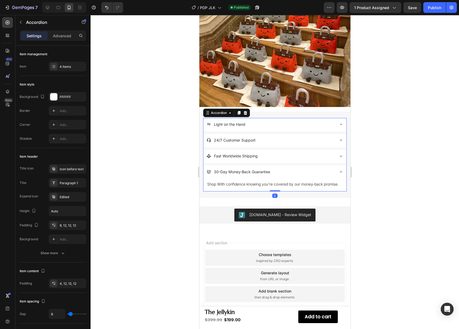
scroll to position [605, 0]
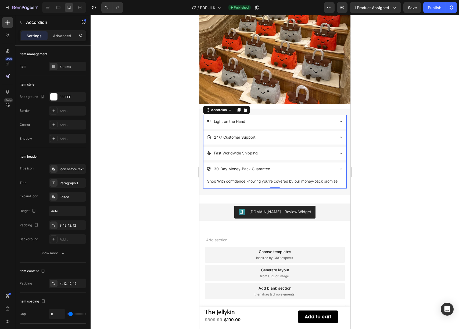
click at [335, 152] on div "Fast Worldwide Shipping" at bounding box center [274, 154] width 143 height 14
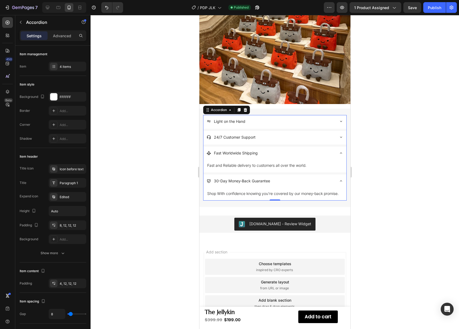
click at [338, 151] on icon at bounding box center [340, 153] width 4 height 4
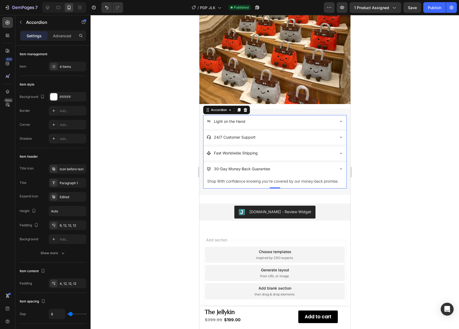
click at [338, 135] on icon at bounding box center [340, 137] width 4 height 4
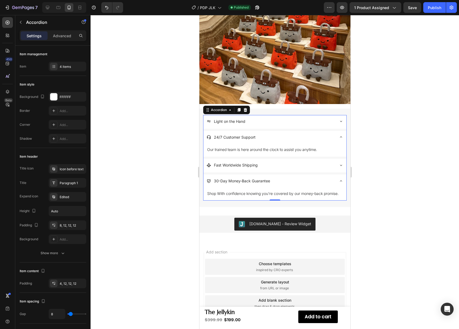
click at [338, 135] on icon at bounding box center [340, 137] width 4 height 4
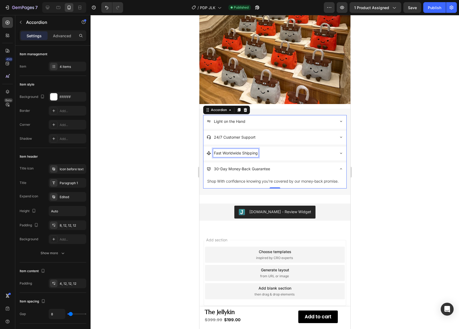
click at [229, 150] on p "Fast Worldwide Shipping" at bounding box center [235, 153] width 44 height 7
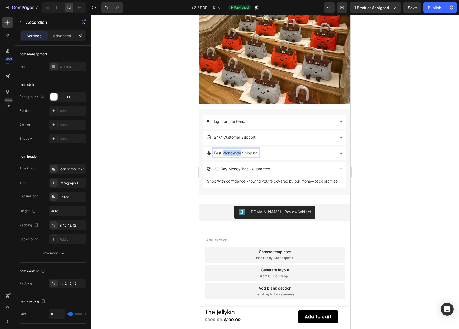
click at [229, 150] on p "Fast Worldwide Shipping" at bounding box center [235, 153] width 44 height 7
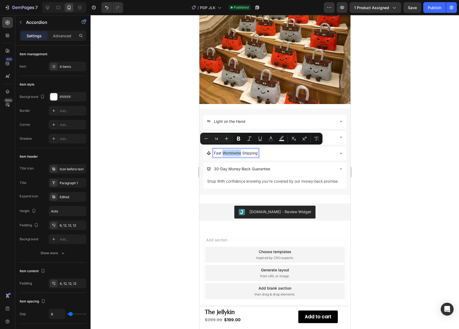
click at [229, 150] on p "Fast Worldwide Shipping" at bounding box center [235, 153] width 44 height 7
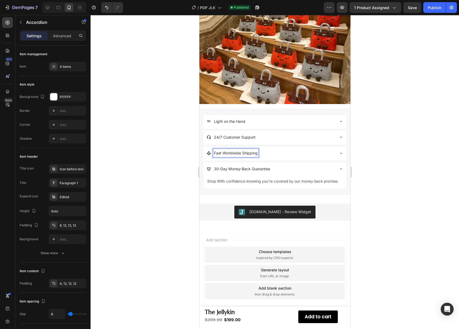
click at [334, 148] on div "Fast Worldwide Shipping" at bounding box center [274, 154] width 143 height 14
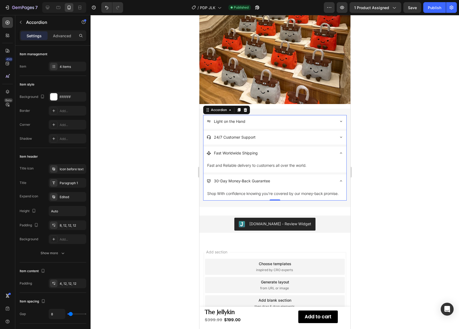
click at [333, 148] on div "Fast Worldwide Shipping" at bounding box center [274, 154] width 143 height 14
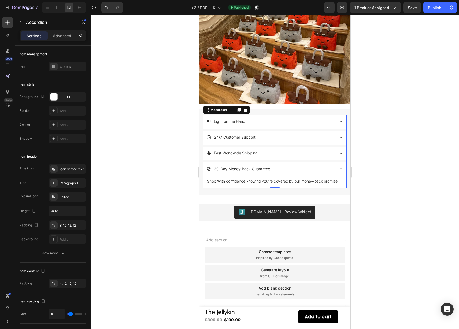
click at [338, 167] on icon at bounding box center [340, 169] width 4 height 4
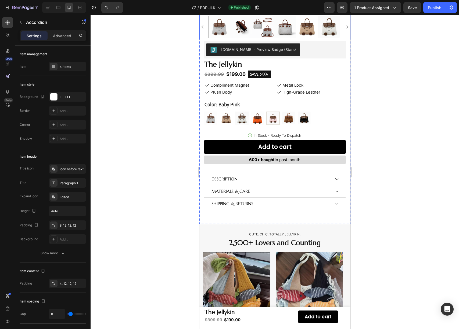
scroll to position [162, 0]
